Goal: Check status: Check status

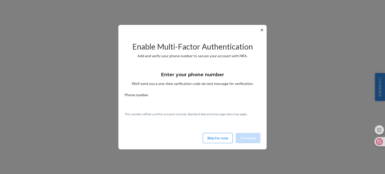
click at [264, 30] on button "✕" at bounding box center [261, 30] width 5 height 6
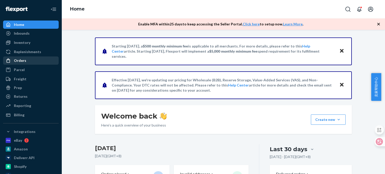
click at [33, 61] on div "Orders" at bounding box center [31, 60] width 54 height 7
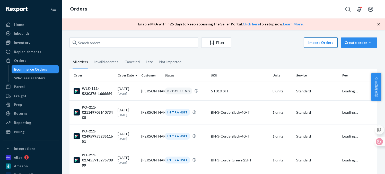
click at [315, 39] on button "Import Orders" at bounding box center [321, 43] width 34 height 10
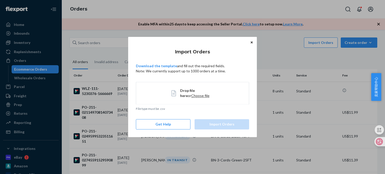
click at [191, 96] on span "Choose file" at bounding box center [200, 96] width 18 height 4
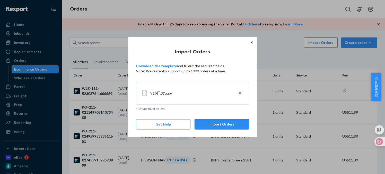
click at [213, 125] on button "Import Orders" at bounding box center [221, 125] width 54 height 10
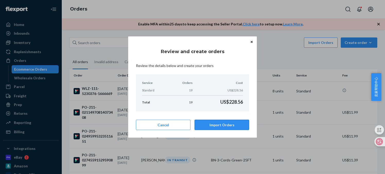
click at [227, 126] on button "Import Orders" at bounding box center [221, 125] width 54 height 10
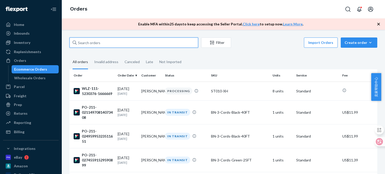
click at [104, 40] on input "text" at bounding box center [133, 43] width 129 height 10
paste input "PO-211-13704107520630892"
type input "PO-211-13704107520630892"
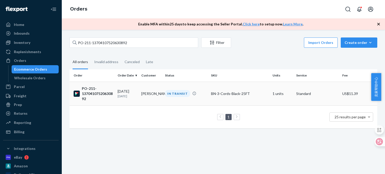
click at [101, 92] on div "PO-211-13704107520630892" at bounding box center [94, 93] width 40 height 15
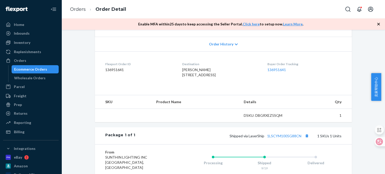
scroll to position [140, 0]
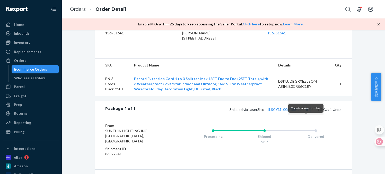
click at [305, 113] on button "Copy tracking number" at bounding box center [306, 109] width 7 height 7
click at [79, 8] on link "Orders" at bounding box center [78, 9] width 16 height 6
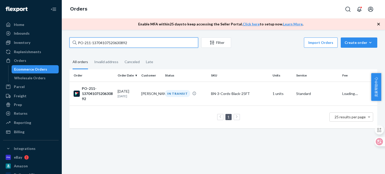
click at [108, 41] on input "PO-211-13704107520630892" at bounding box center [133, 43] width 129 height 10
paste input "495969567351620"
type input "PO-211-13495969567351620"
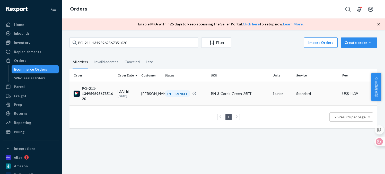
click at [99, 95] on div "PO-211-13495969567351620" at bounding box center [94, 93] width 40 height 15
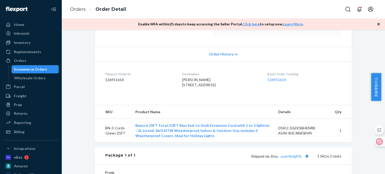
scroll to position [135, 0]
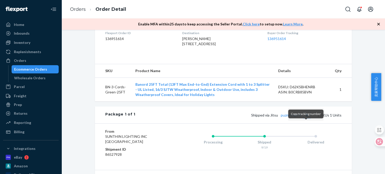
click at [306, 119] on button "Copy tracking number" at bounding box center [306, 115] width 7 height 7
click at [77, 9] on link "Orders" at bounding box center [78, 9] width 16 height 6
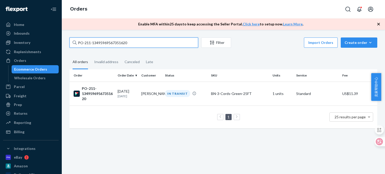
click at [131, 42] on input "PO-211-13495969567351620" at bounding box center [133, 43] width 129 height 10
paste input "34711864951187"
type input "PO-211-13434711864951187"
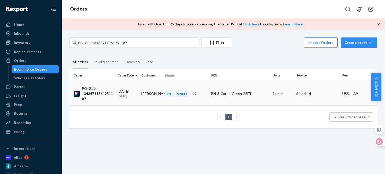
click at [97, 93] on div "PO-211-13434711864951187" at bounding box center [94, 93] width 40 height 15
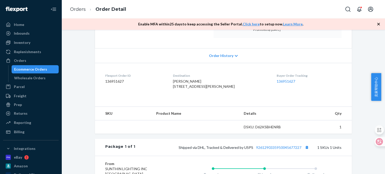
scroll to position [92, 0]
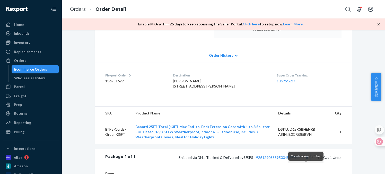
click at [304, 161] on button "Copy tracking number" at bounding box center [306, 157] width 7 height 7
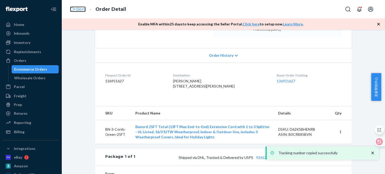
click at [77, 8] on link "Orders" at bounding box center [78, 9] width 16 height 6
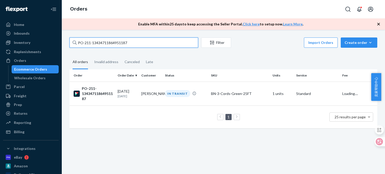
click at [123, 43] on input "PO-211-13434711864951187" at bounding box center [133, 43] width 129 height 10
paste input "363342367352893"
type input "PO-211-13363342367352893"
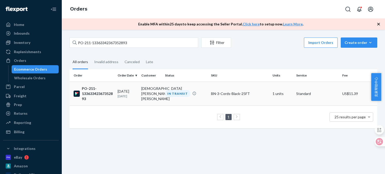
click at [102, 95] on div "PO-211-13363342367352893" at bounding box center [94, 93] width 40 height 15
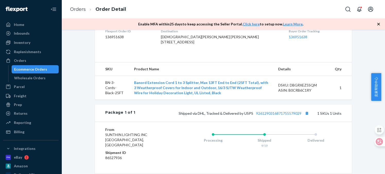
scroll to position [140, 0]
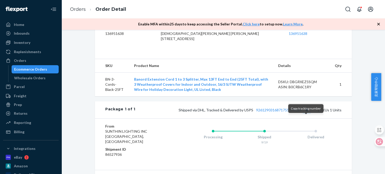
click at [305, 113] on button "Copy tracking number" at bounding box center [306, 110] width 7 height 7
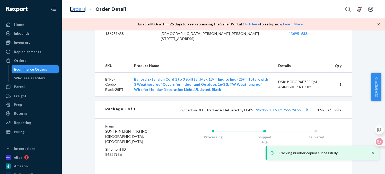
click at [76, 8] on link "Orders" at bounding box center [78, 9] width 16 height 6
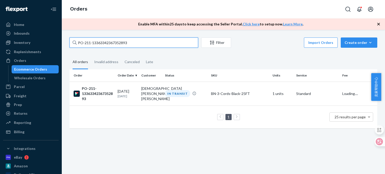
click at [111, 45] on input "PO-211-13363342367352893" at bounding box center [133, 43] width 129 height 10
paste input "71089442879085"
type input "PO-211-13710894428790853"
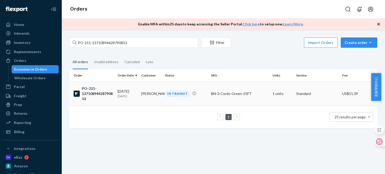
click at [101, 93] on div "PO-211-13710894428790853" at bounding box center [94, 93] width 40 height 15
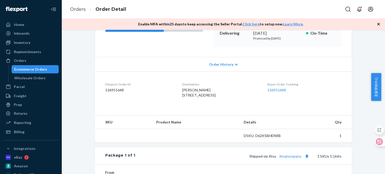
scroll to position [134, 0]
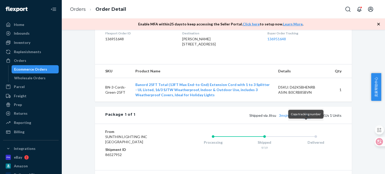
click at [305, 119] on button "Copy tracking number" at bounding box center [306, 115] width 7 height 7
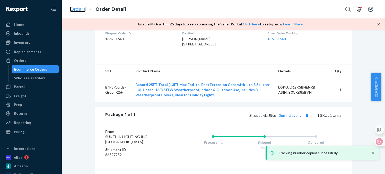
click at [78, 8] on link "Orders" at bounding box center [78, 9] width 16 height 6
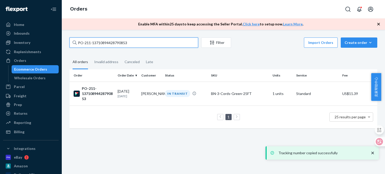
click at [98, 42] on input "PO-211-13710894428790853" at bounding box center [133, 43] width 129 height 10
paste input "244032092792098"
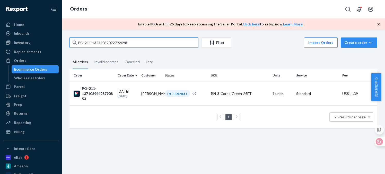
type input "PO-211-13244032092792098"
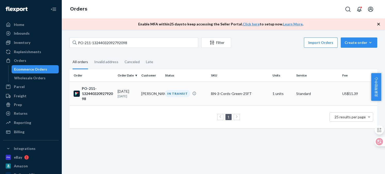
click at [93, 89] on div "PO-211-13244032092792098" at bounding box center [94, 93] width 40 height 15
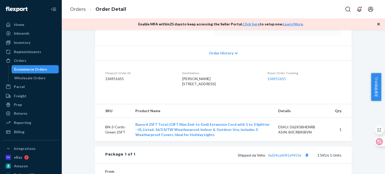
scroll to position [122, 0]
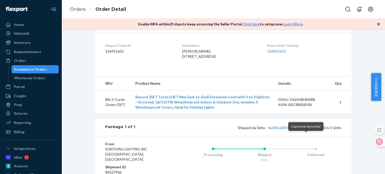
click at [305, 131] on button "Copy tracking number" at bounding box center [306, 127] width 7 height 7
click at [79, 10] on link "Orders" at bounding box center [78, 9] width 16 height 6
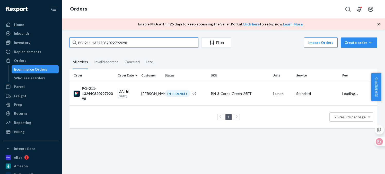
click at [117, 43] on input "PO-211-13244032092792098" at bounding box center [133, 43] width 129 height 10
paste input "02180718344313752"
type input "PO-211-02180718344313752"
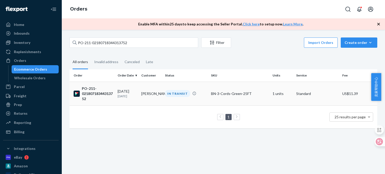
click at [93, 94] on div "PO-211-02180718344313752" at bounding box center [94, 93] width 40 height 15
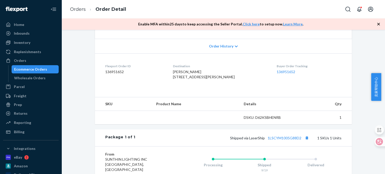
scroll to position [102, 0]
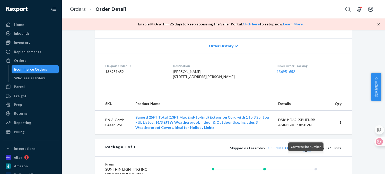
click at [305, 151] on button "Copy tracking number" at bounding box center [306, 148] width 7 height 7
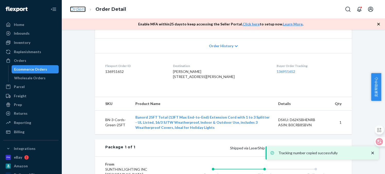
click at [72, 11] on link "Orders" at bounding box center [78, 9] width 16 height 6
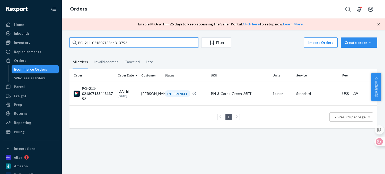
click at [123, 43] on input "PO-211-02180718344313752" at bounding box center [133, 43] width 129 height 10
paste input "310387556472468"
type input "PO-211-02310387556472468"
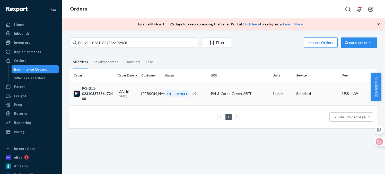
click at [95, 90] on div "PO-211-02310387556472468" at bounding box center [94, 93] width 40 height 15
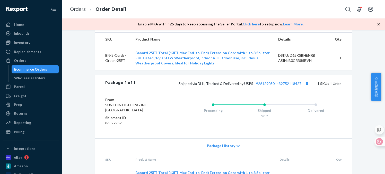
scroll to position [167, 0]
click at [304, 87] on button "Copy tracking number" at bounding box center [306, 83] width 7 height 7
click at [82, 7] on link "Orders" at bounding box center [78, 9] width 16 height 6
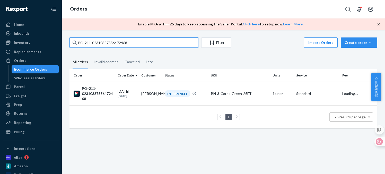
click at [119, 43] on input "PO-211-02310387556472468" at bounding box center [133, 43] width 129 height 10
paste input "144853409913486"
type input "PO-211-02144853409913486"
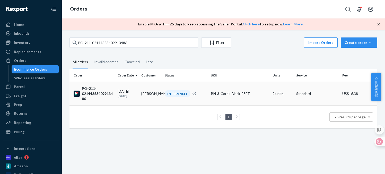
click at [101, 95] on div "PO-211-02144853409913486" at bounding box center [94, 93] width 40 height 15
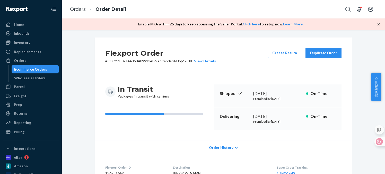
scroll to position [104, 0]
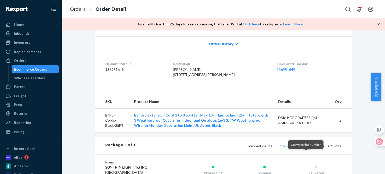
click at [305, 149] on button "Copy tracking number" at bounding box center [306, 146] width 7 height 7
click at [83, 8] on link "Orders" at bounding box center [78, 9] width 16 height 6
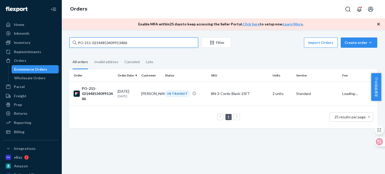
click at [107, 41] on input "PO-211-02144853409913486" at bounding box center [133, 43] width 129 height 10
paste input "714584963190858"
type input "PO-211-02714584963190858"
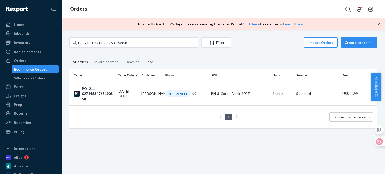
click at [100, 93] on div "PO-211-02714584963190858" at bounding box center [94, 93] width 40 height 15
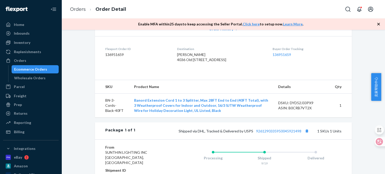
scroll to position [119, 0]
click at [305, 134] on button "Copy tracking number" at bounding box center [306, 131] width 7 height 7
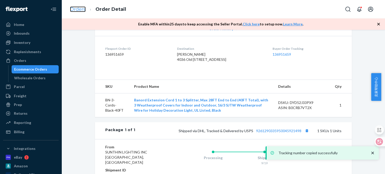
click at [80, 11] on link "Orders" at bounding box center [78, 9] width 16 height 6
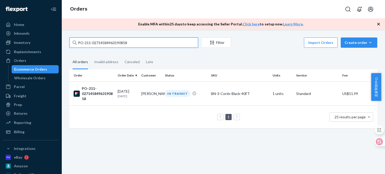
click at [94, 44] on input "PO-211-02714584963190858" at bounding box center [133, 43] width 129 height 10
paste input "424049697911054"
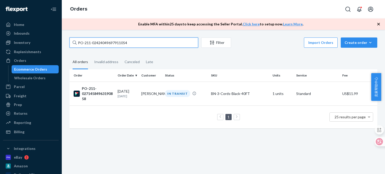
type input "PO-211-02424049697911054"
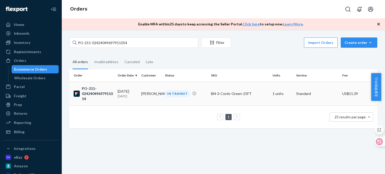
click at [96, 94] on div "PO-211-02424049697911054" at bounding box center [94, 93] width 40 height 15
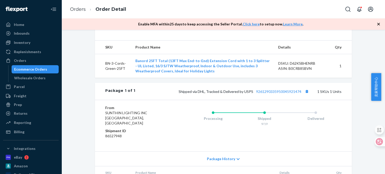
scroll to position [153, 0]
click at [305, 95] on button "Copy tracking number" at bounding box center [306, 91] width 7 height 7
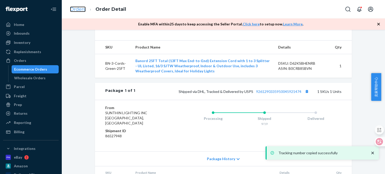
click at [78, 11] on link "Orders" at bounding box center [78, 9] width 16 height 6
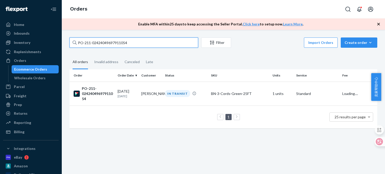
click at [114, 43] on input "PO-211-02424049697911054" at bounding box center [133, 43] width 129 height 10
paste input "53745396543191"
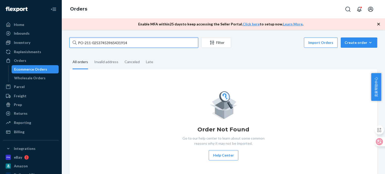
click at [107, 42] on input "PO-211-02537453965431914" at bounding box center [133, 43] width 129 height 10
paste input "495995323511651"
type input "PO-211-02495995323511651"
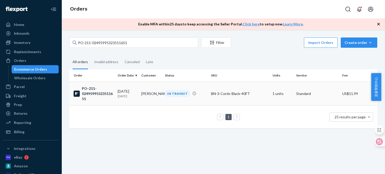
click at [94, 93] on div "PO-211-02495995323511651" at bounding box center [94, 93] width 40 height 15
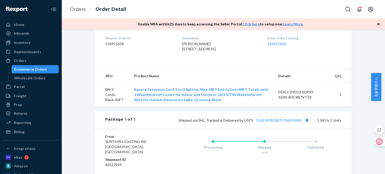
scroll to position [136, 0]
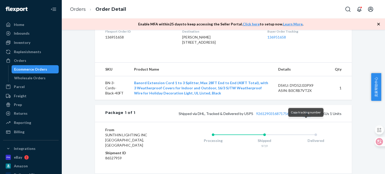
click at [305, 117] on button "Copy tracking number" at bounding box center [306, 113] width 7 height 7
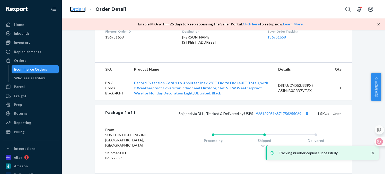
click at [80, 10] on link "Orders" at bounding box center [78, 9] width 16 height 6
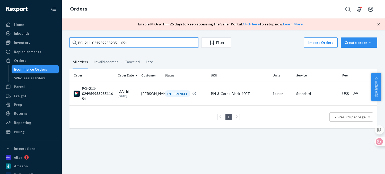
click at [101, 42] on input "PO-211-02495995323511651" at bounding box center [133, 43] width 129 height 10
paste input "[CREDIT_CARD_NUMBER]"
type input "PO-211-02166246121593585"
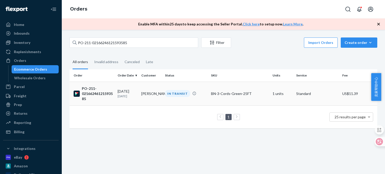
click at [99, 92] on div "PO-211-02166246121593585" at bounding box center [94, 93] width 40 height 15
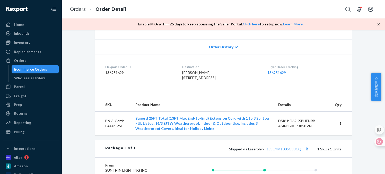
scroll to position [141, 0]
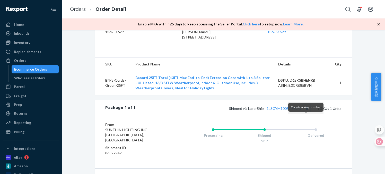
click at [304, 112] on button "Copy tracking number" at bounding box center [306, 108] width 7 height 7
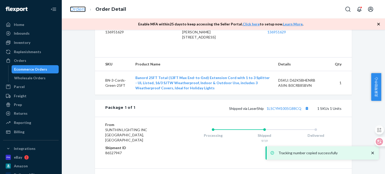
click at [76, 6] on link "Orders" at bounding box center [78, 9] width 16 height 6
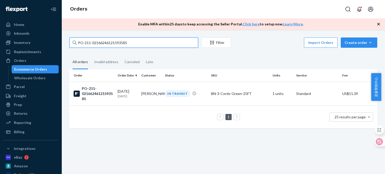
click at [120, 44] on input "PO-211-02166246121593585" at bounding box center [133, 43] width 129 height 10
paste input "745591529590899"
type input "PO-211-02745591529590899"
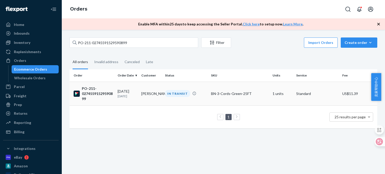
click at [97, 92] on div "PO-211-02745591529590899" at bounding box center [94, 93] width 40 height 15
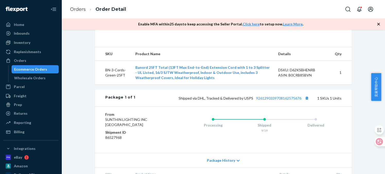
scroll to position [155, 0]
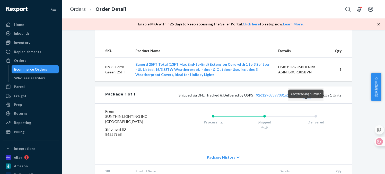
click at [305, 98] on button "Copy tracking number" at bounding box center [306, 95] width 7 height 7
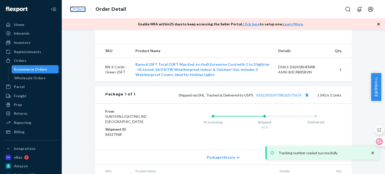
click at [77, 8] on link "Orders" at bounding box center [78, 9] width 16 height 6
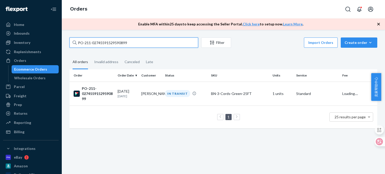
click at [96, 43] on input "PO-211-02745591529590899" at bounding box center [133, 43] width 129 height 10
paste input "215202399354093"
type input "PO-211-02215202399354093"
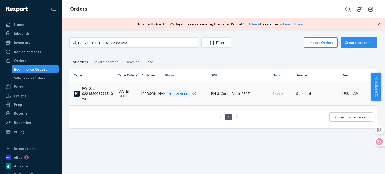
click at [91, 92] on div "PO-211-02215202399354093" at bounding box center [94, 93] width 40 height 15
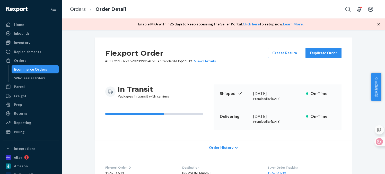
scroll to position [118, 0]
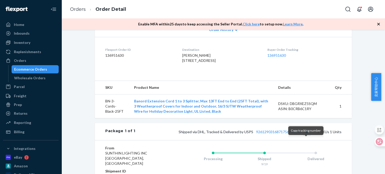
click at [304, 135] on button "Copy tracking number" at bounding box center [306, 132] width 7 height 7
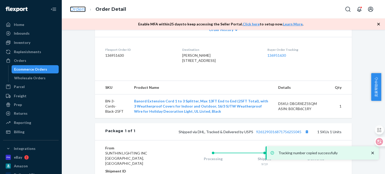
click at [83, 11] on link "Orders" at bounding box center [78, 9] width 16 height 6
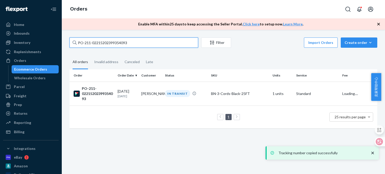
click at [106, 43] on input "PO-211-02215202399354093" at bounding box center [133, 43] width 129 height 10
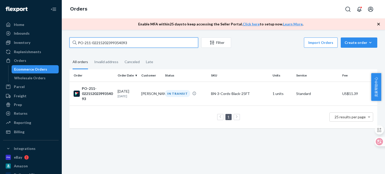
click at [106, 43] on input "PO-211-02215202399354093" at bounding box center [133, 43] width 129 height 10
paste input "584473280630066"
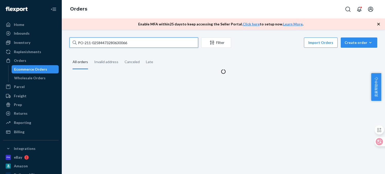
type input "PO-211-02584473280630066"
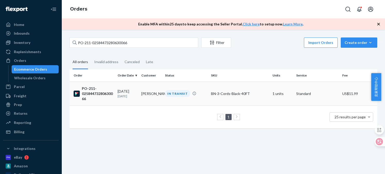
click at [98, 89] on div "PO-211-02584473280630066" at bounding box center [94, 93] width 40 height 15
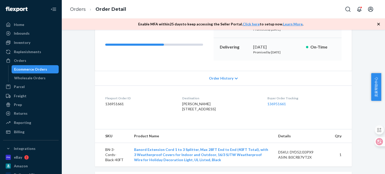
scroll to position [150, 0]
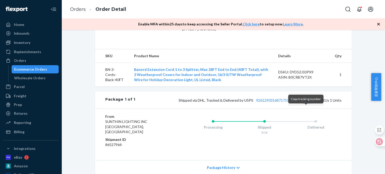
click at [304, 104] on button "Copy tracking number" at bounding box center [306, 100] width 7 height 7
click at [77, 8] on link "Orders" at bounding box center [78, 9] width 16 height 6
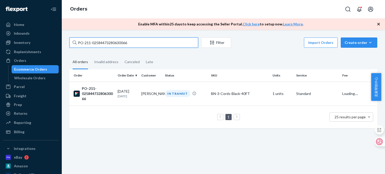
click at [111, 43] on input "PO-211-02584473280630066" at bounding box center [133, 43] width 129 height 10
paste input "229530304633975"
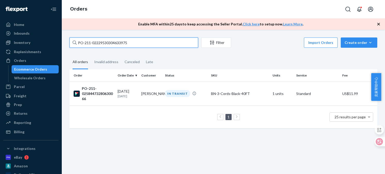
type input "PO-211-02229530304633975"
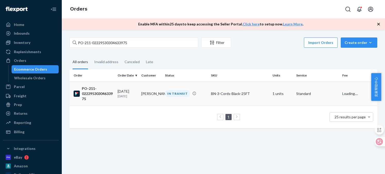
click at [96, 92] on div "PO-211-02229530304633975" at bounding box center [94, 93] width 40 height 15
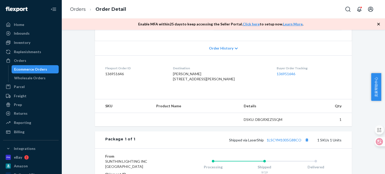
scroll to position [157, 0]
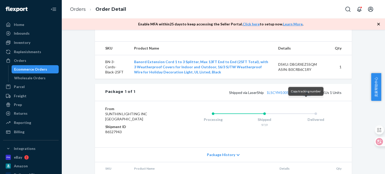
click at [305, 96] on button "Copy tracking number" at bounding box center [306, 92] width 7 height 7
click at [74, 8] on link "Orders" at bounding box center [78, 9] width 16 height 6
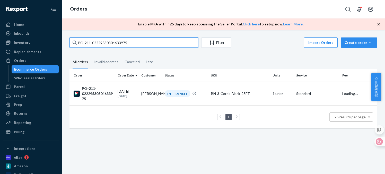
click at [94, 41] on input "PO-211-02229530304633975" at bounding box center [133, 43] width 129 height 10
paste input "114970814073408"
type input "PO-211-02114970814073408"
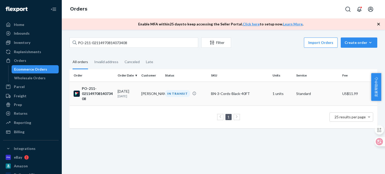
click at [99, 95] on div "PO-211-02114970814073408" at bounding box center [94, 93] width 40 height 15
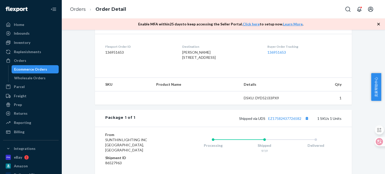
scroll to position [122, 0]
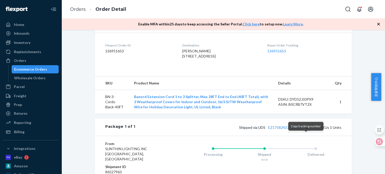
click at [304, 131] on button "Copy tracking number" at bounding box center [306, 127] width 7 height 7
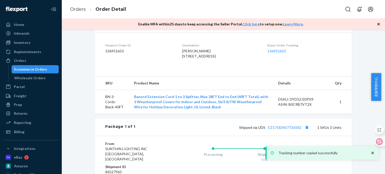
click at [81, 14] on ol "Orders Order Detail" at bounding box center [98, 9] width 64 height 15
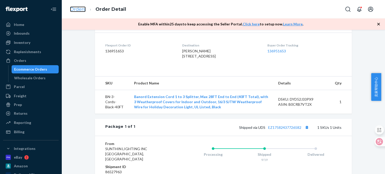
click at [77, 10] on link "Orders" at bounding box center [78, 9] width 16 height 6
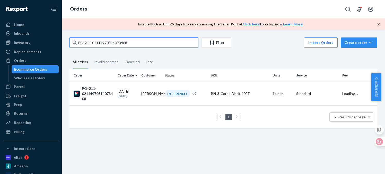
click at [95, 41] on input "PO-211-02114970814073408" at bounding box center [133, 43] width 129 height 10
paste input "483808847991466"
type input "PO-211-02483808847991466"
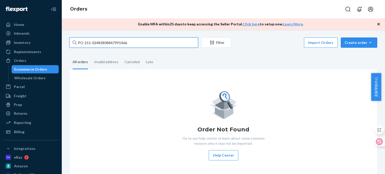
click at [108, 43] on input "PO-211-02483808847991466" at bounding box center [133, 43] width 129 height 10
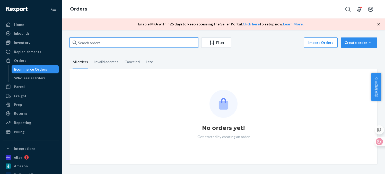
paste input "PO-211-04153545416313291"
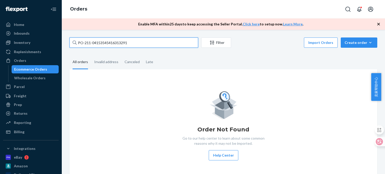
type input "PO-211-04153545416313291"
